Goal: Information Seeking & Learning: Compare options

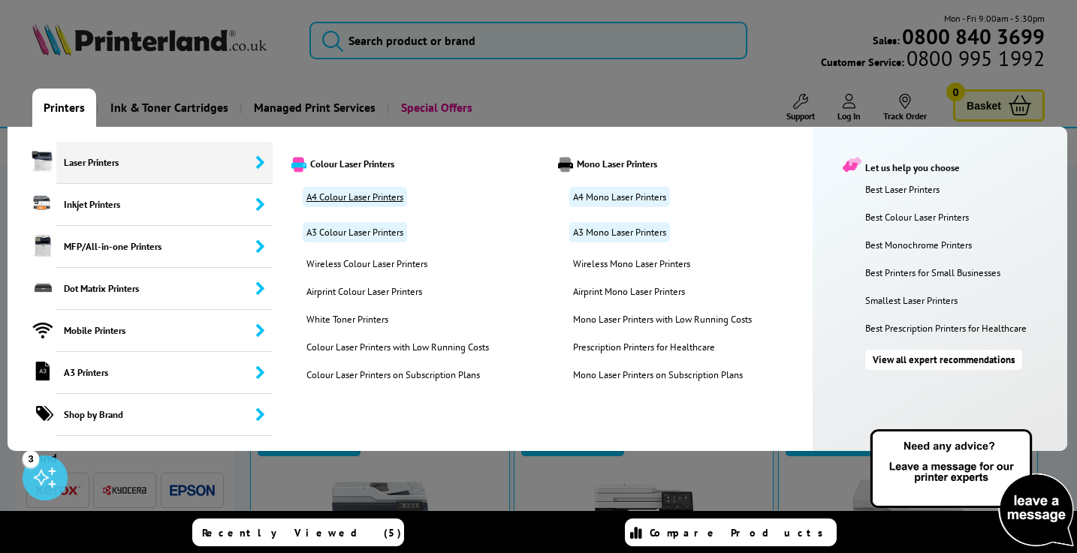
click at [370, 200] on link "A4 Colour Laser Printers" at bounding box center [355, 197] width 104 height 20
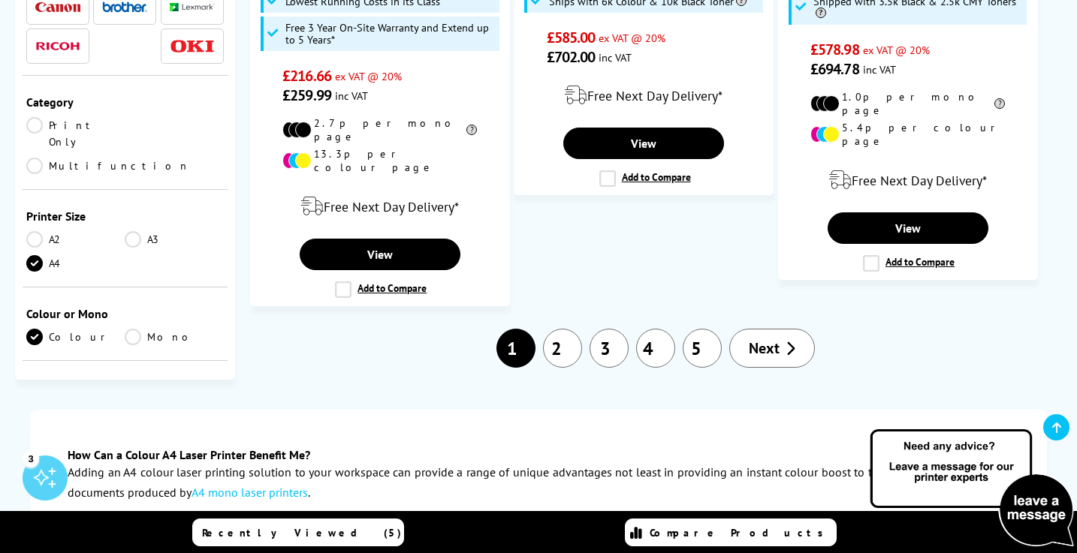
scroll to position [2541, 0]
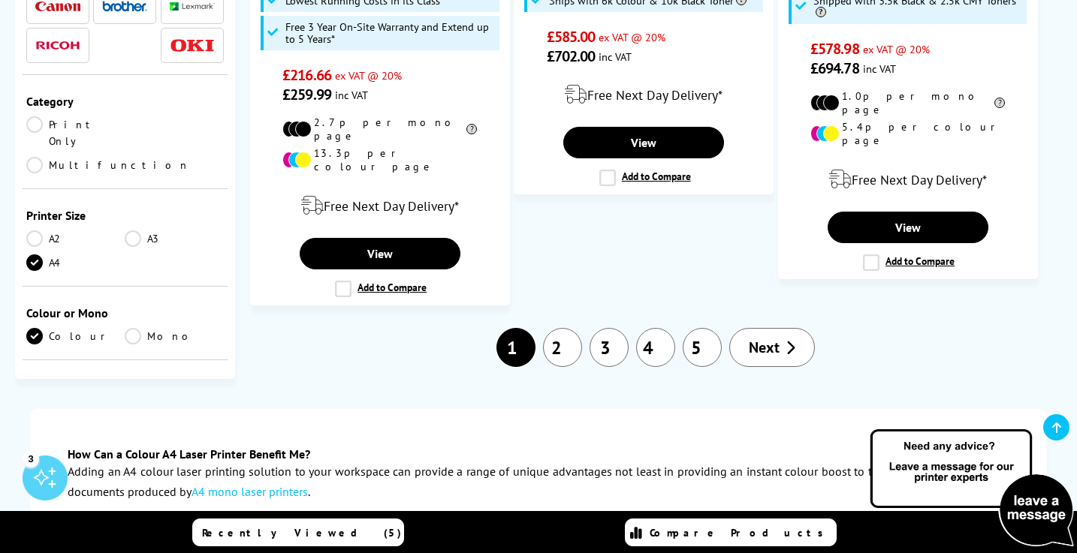
click at [563, 328] on link "2" at bounding box center [562, 347] width 39 height 39
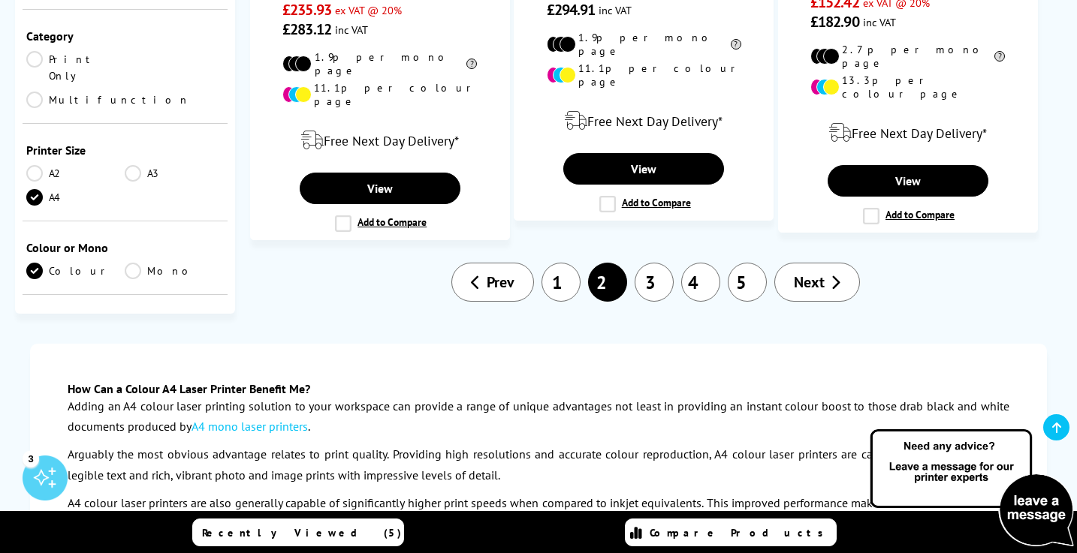
scroll to position [2535, 0]
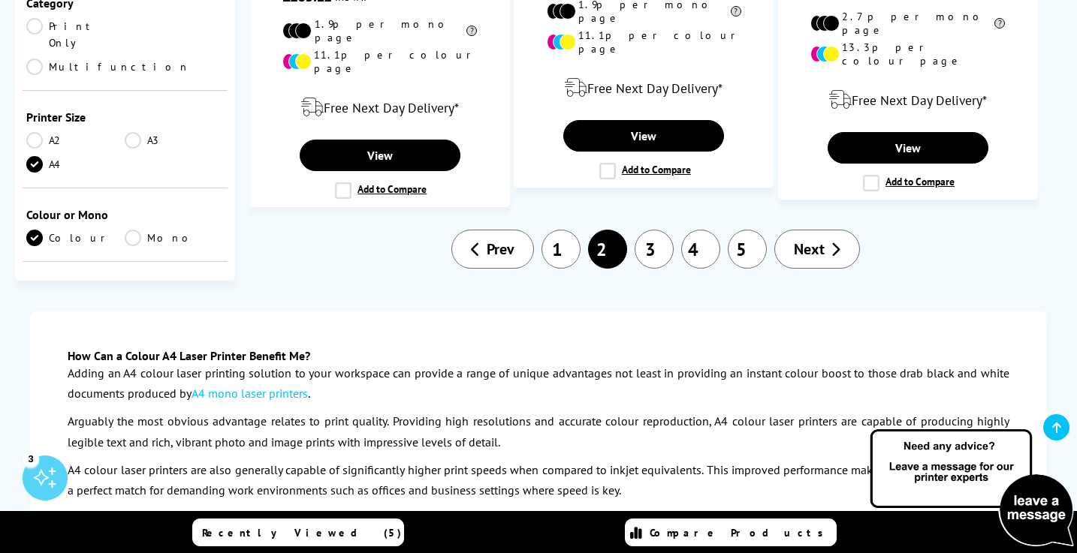
click at [651, 230] on link "3" at bounding box center [654, 249] width 39 height 39
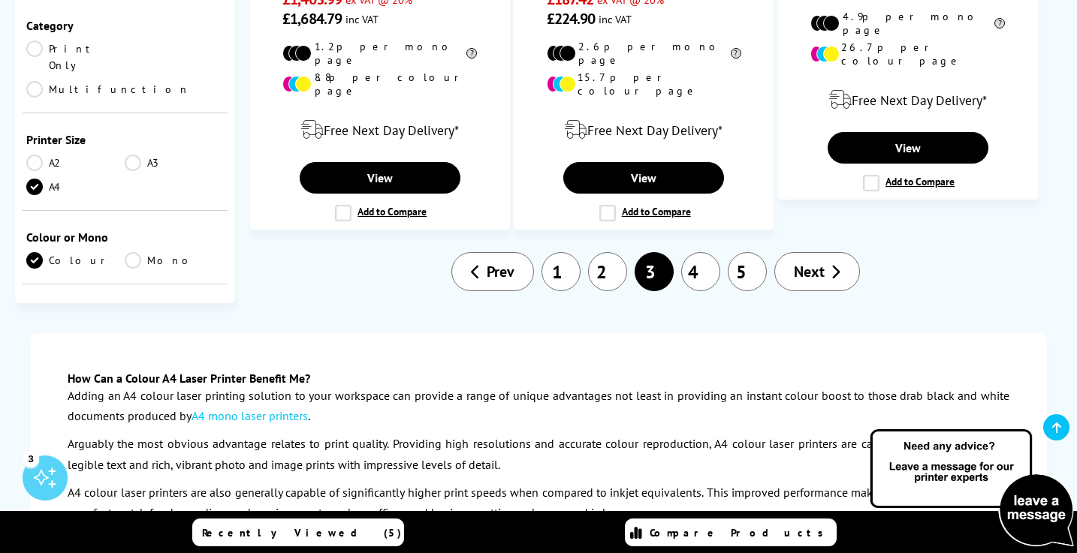
scroll to position [2463, 0]
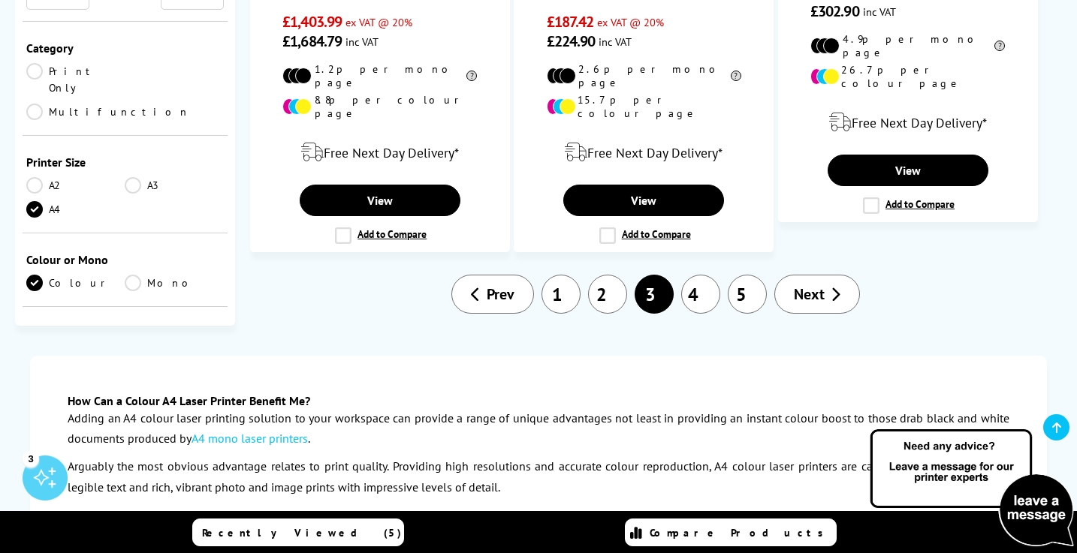
click at [708, 275] on link "4" at bounding box center [700, 294] width 39 height 39
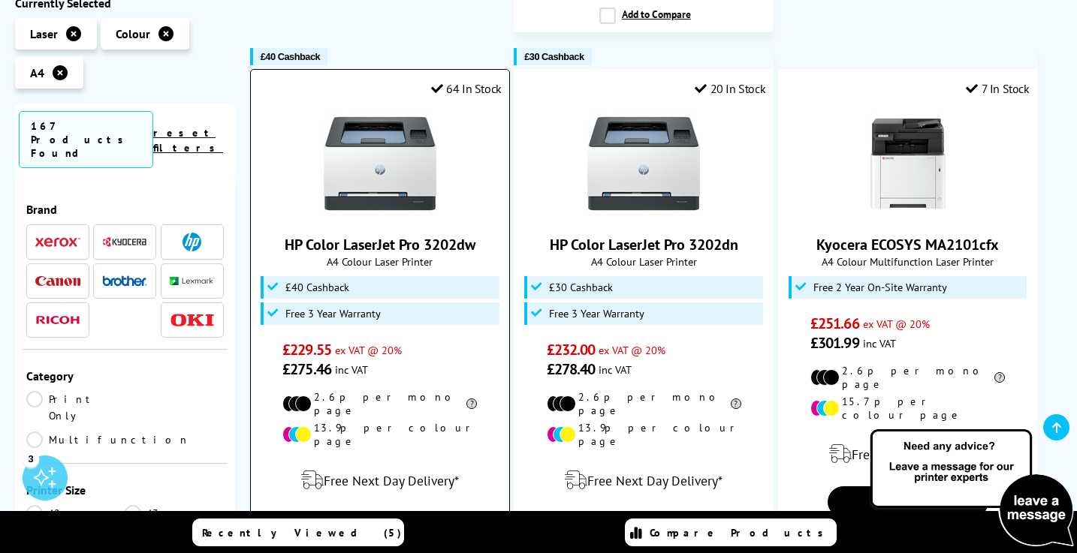
scroll to position [2080, 0]
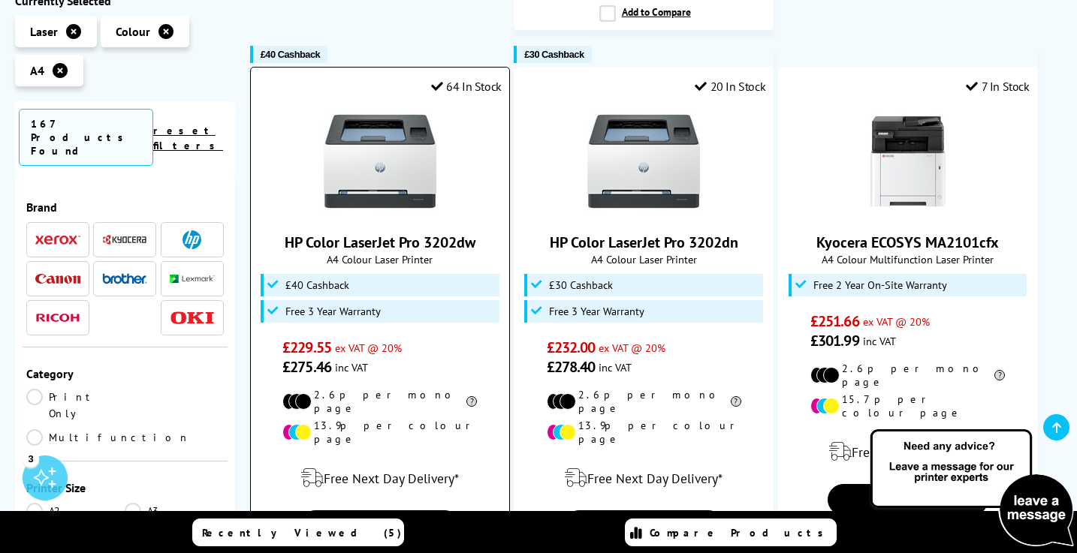
click at [387, 123] on img at bounding box center [380, 161] width 113 height 113
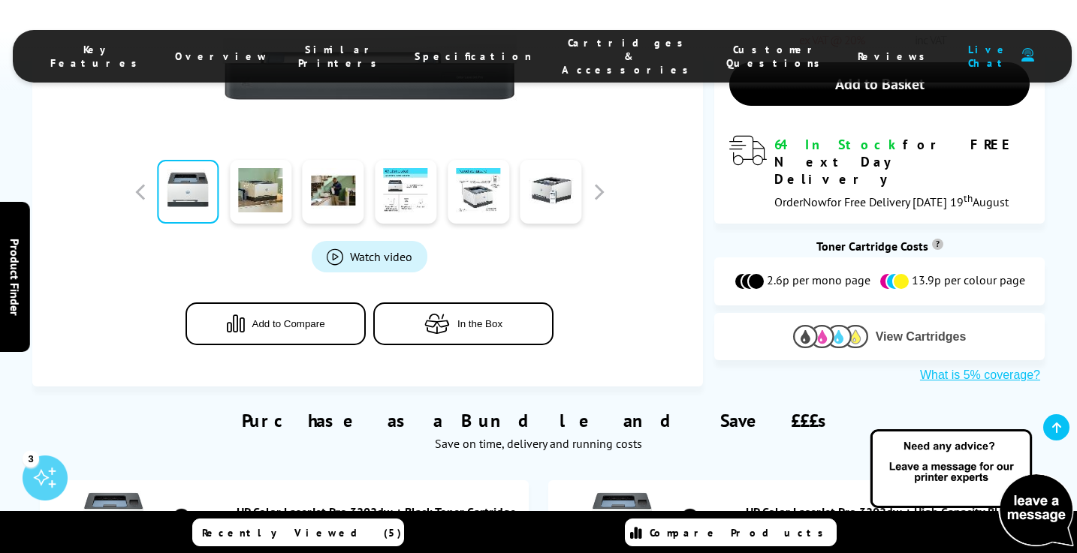
click at [879, 324] on button "View Cartridges" at bounding box center [879, 336] width 308 height 25
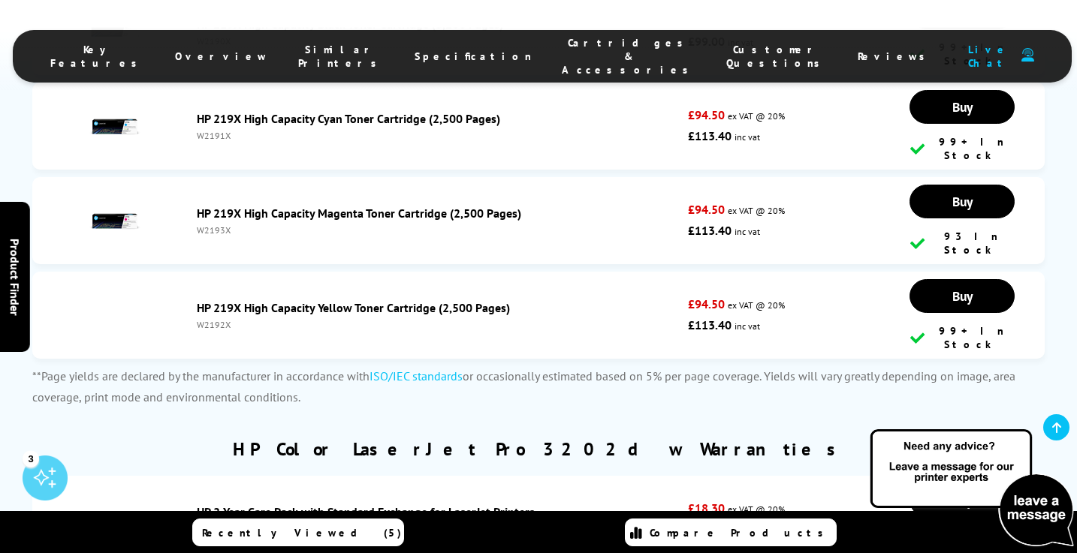
scroll to position [4885, 0]
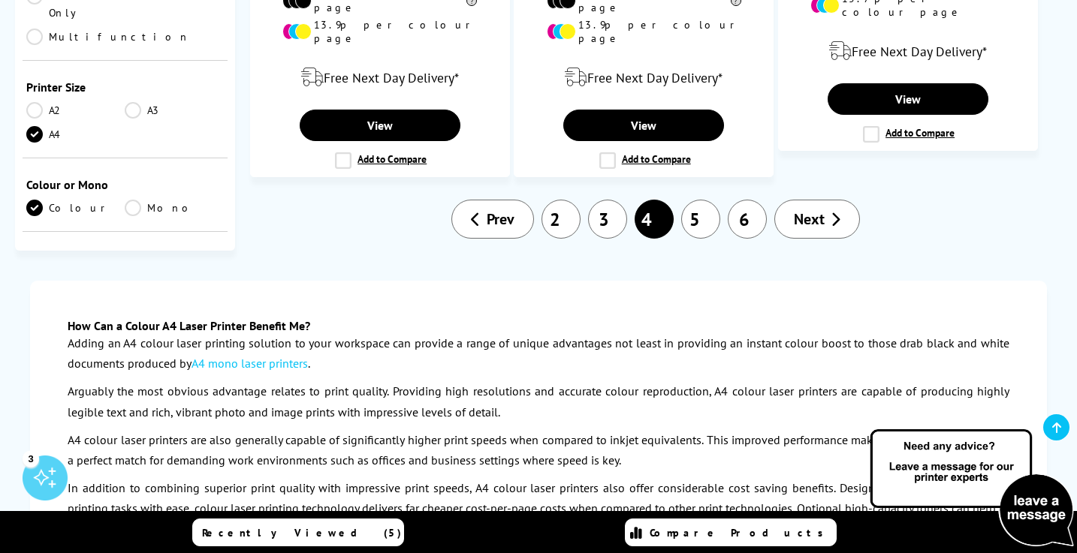
scroll to position [2480, 0]
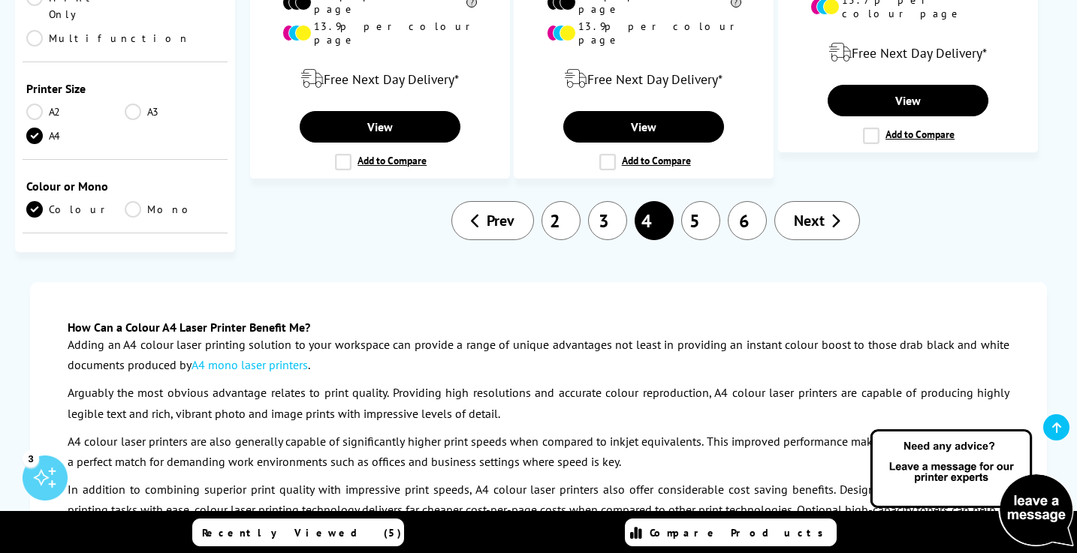
click at [792, 201] on link "Next" at bounding box center [817, 220] width 86 height 39
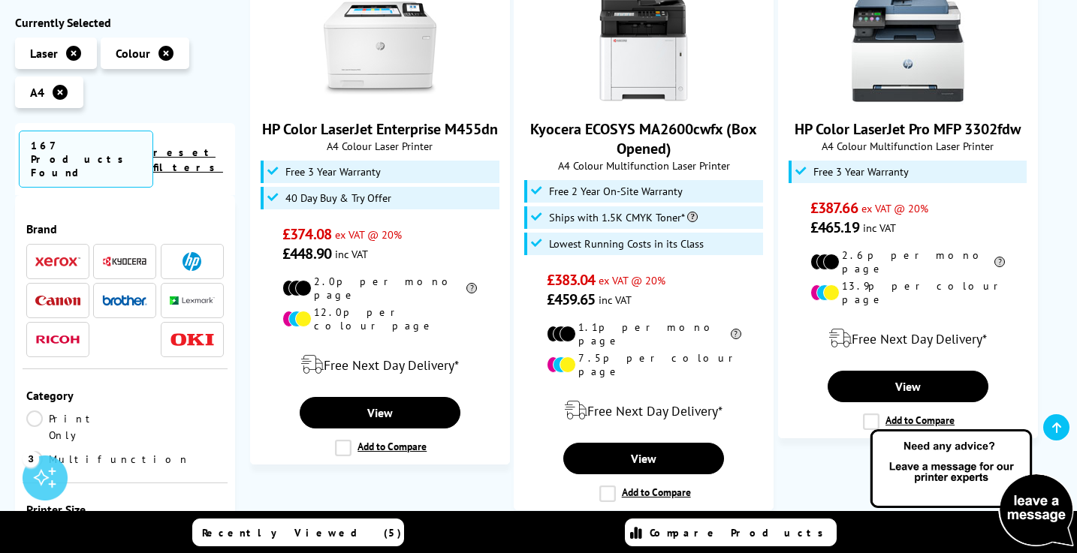
scroll to position [1567, 0]
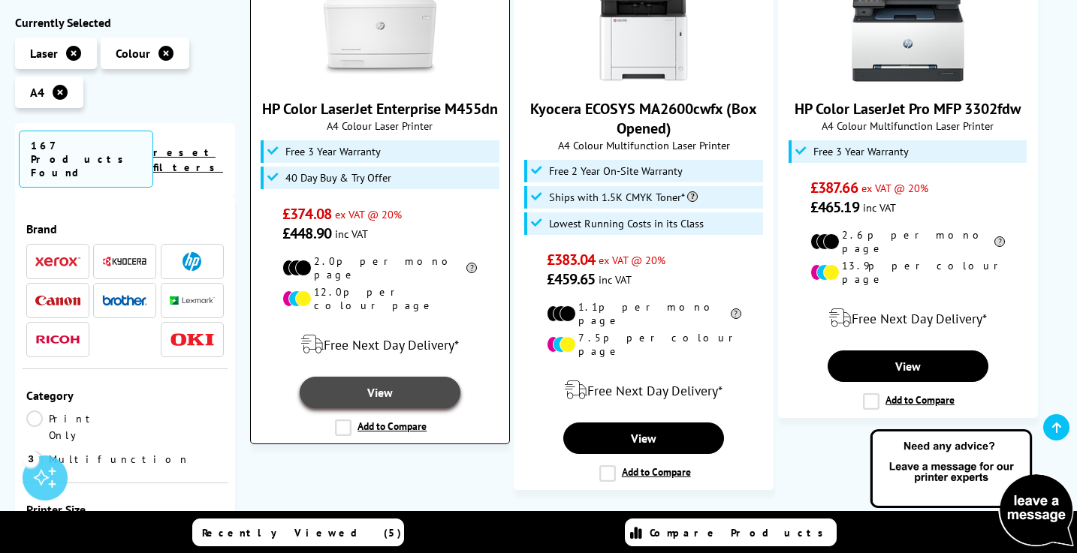
click at [398, 377] on link "View" at bounding box center [380, 393] width 161 height 32
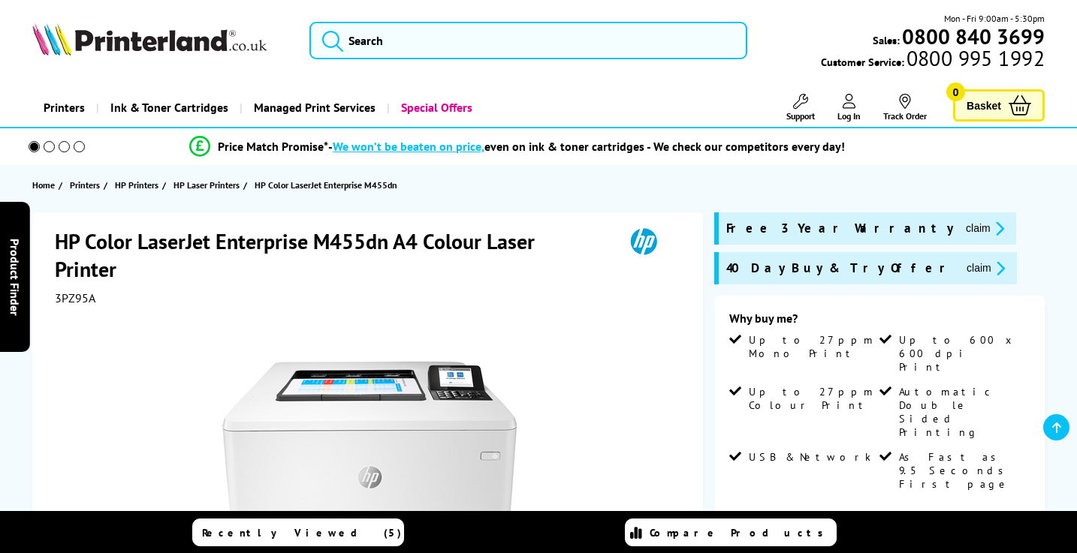
scroll to position [554, 0]
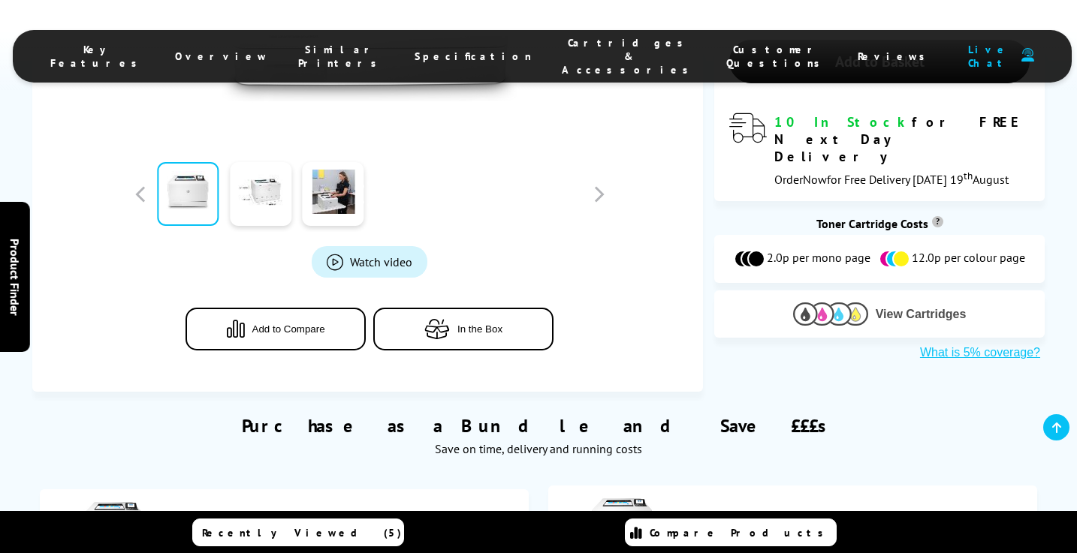
click at [900, 308] on span "View Cartridges" at bounding box center [921, 315] width 91 height 14
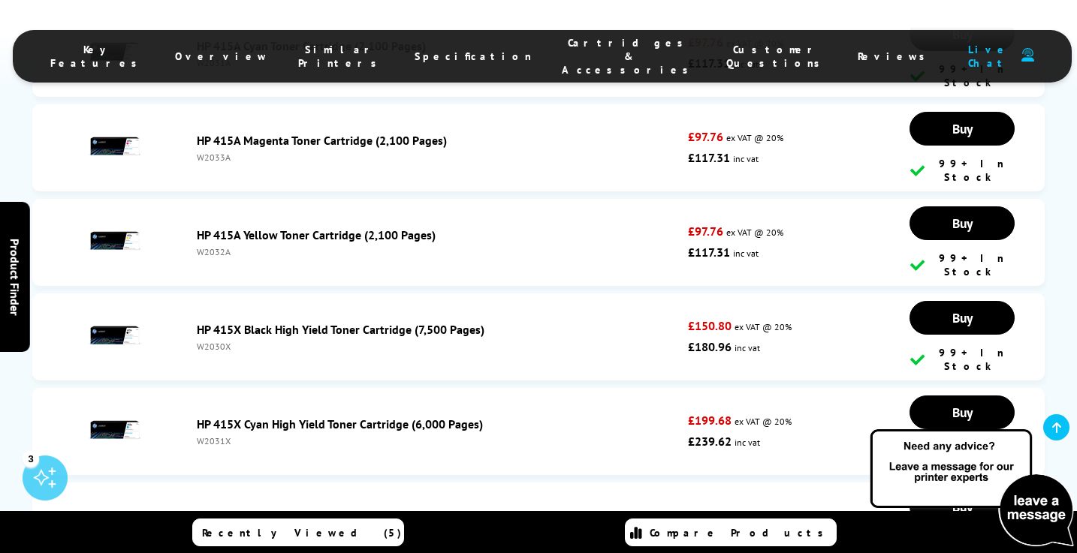
scroll to position [5081, 0]
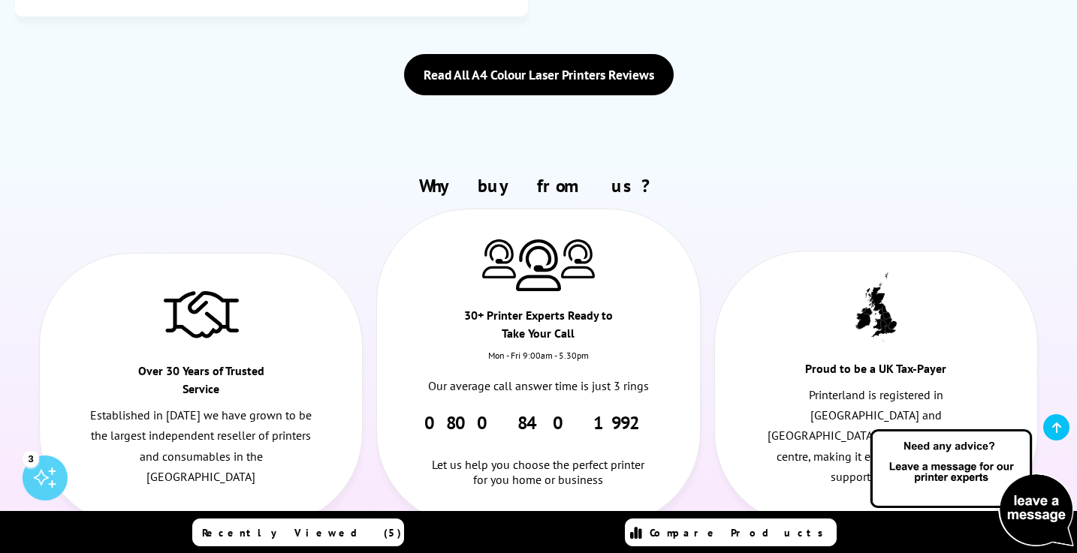
scroll to position [3650, 0]
